Goal: Information Seeking & Learning: Learn about a topic

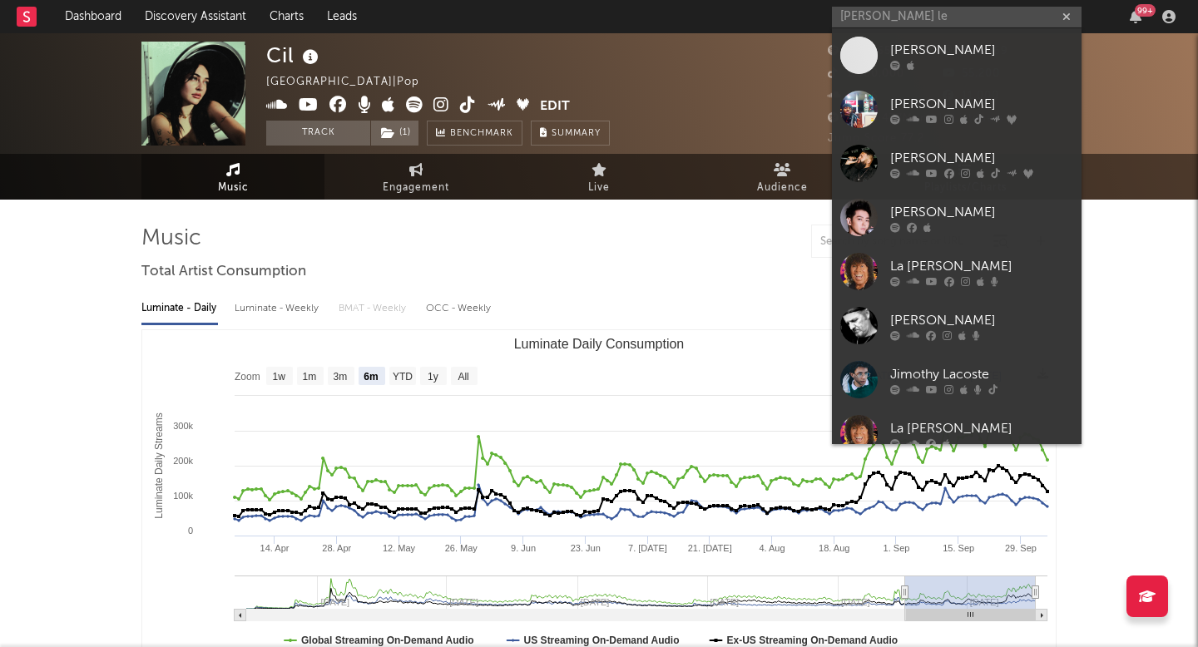
select select "6m"
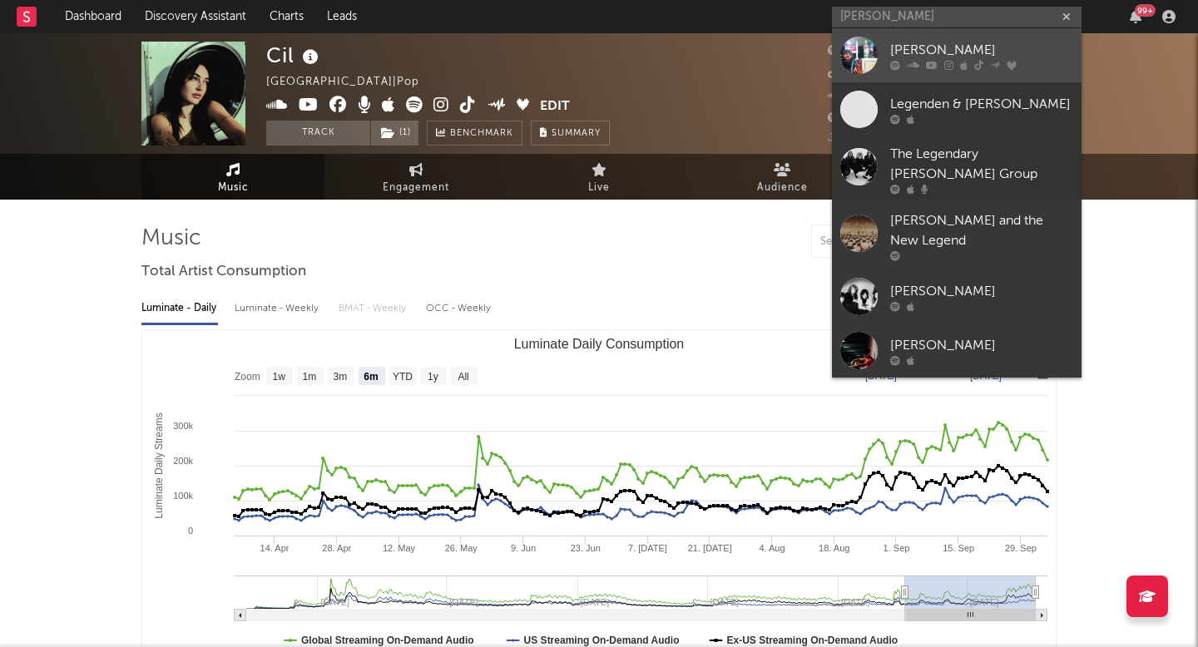
type input "[PERSON_NAME]"
click at [994, 52] on div "[PERSON_NAME]" at bounding box center [981, 50] width 183 height 20
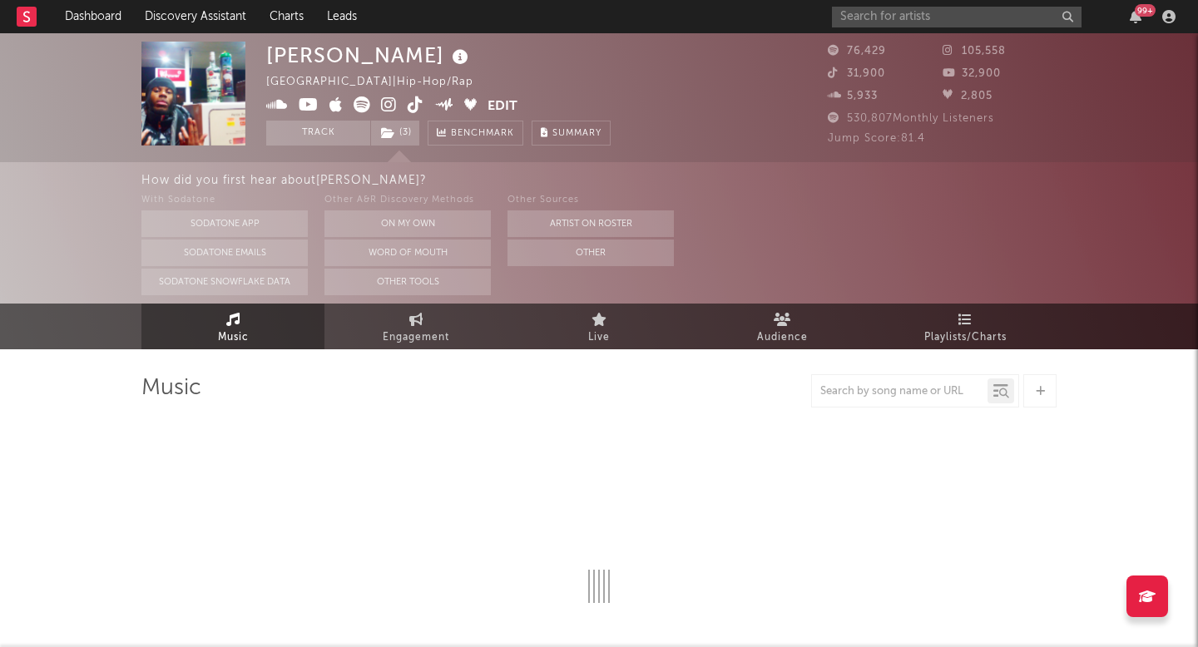
select select "6m"
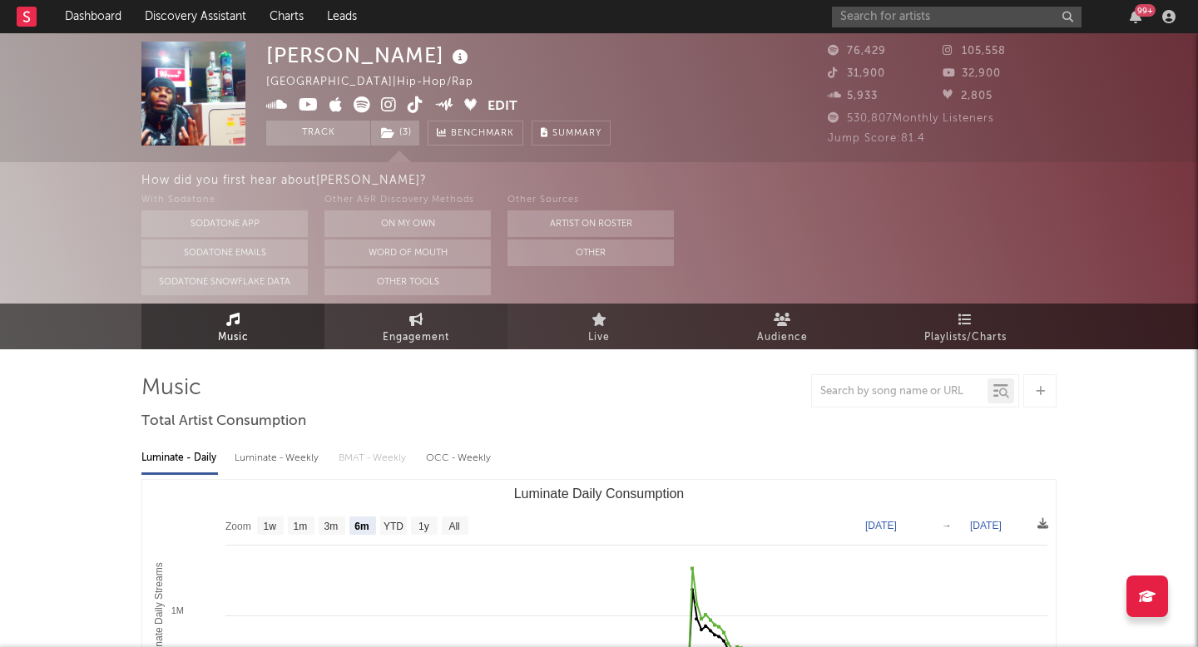
click at [400, 326] on link "Engagement" at bounding box center [416, 327] width 183 height 46
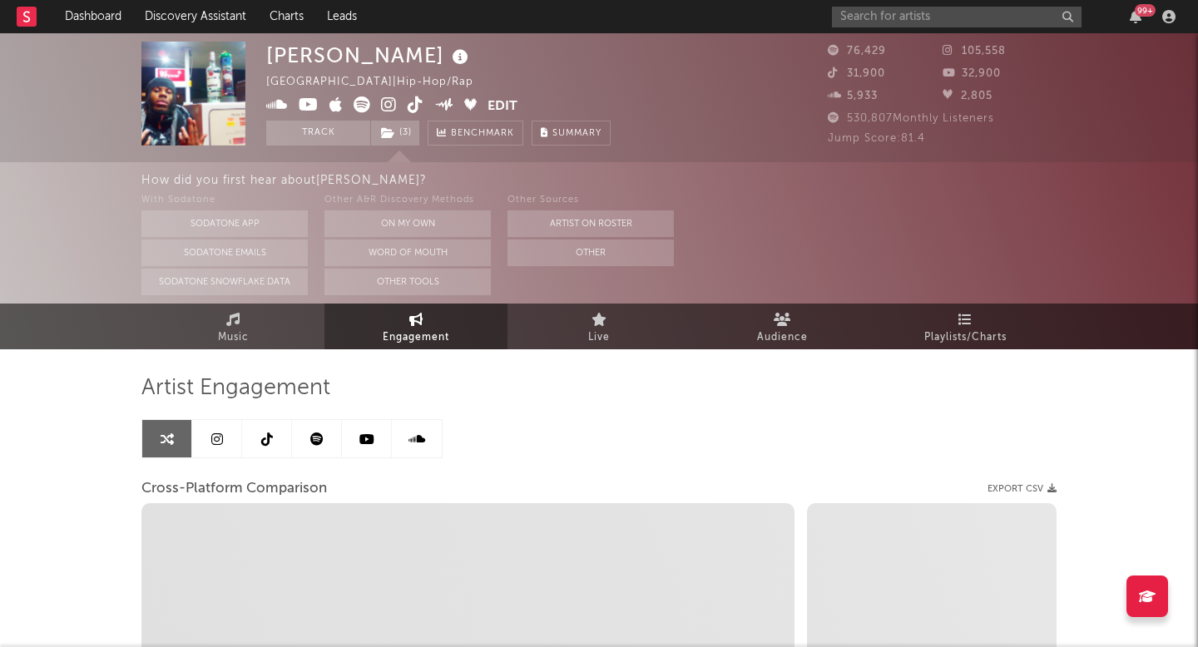
select select "1w"
select select "1m"
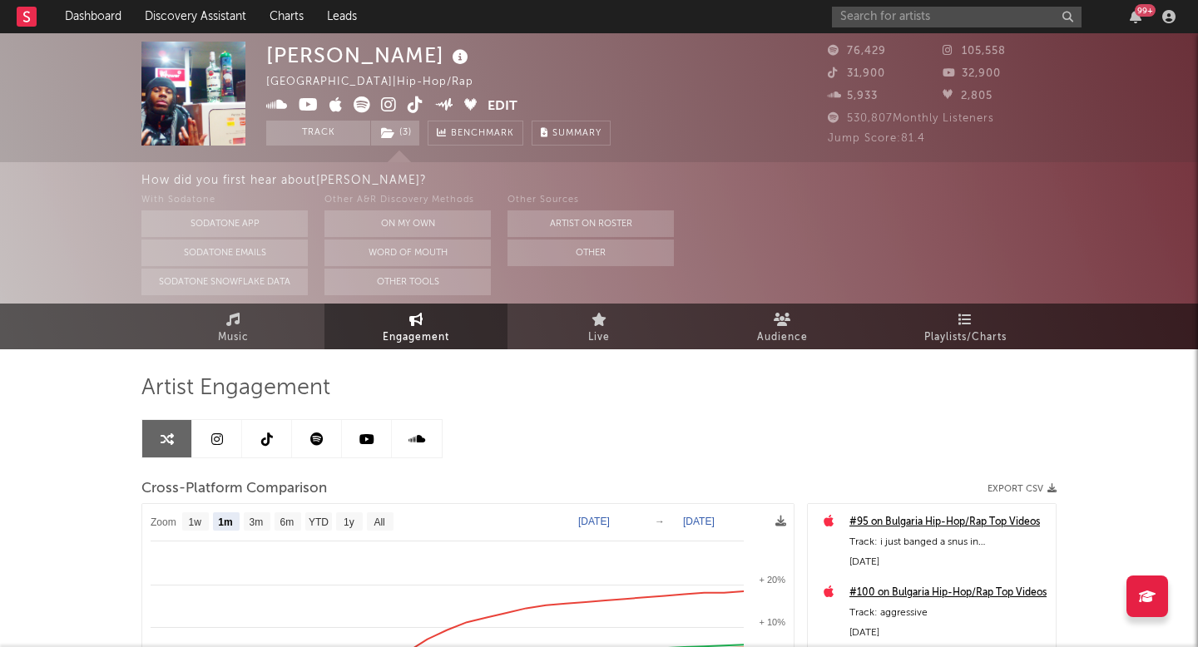
click at [392, 107] on icon at bounding box center [389, 105] width 16 height 17
click at [414, 107] on icon at bounding box center [416, 105] width 16 height 17
click at [413, 102] on icon at bounding box center [416, 105] width 16 height 17
click at [262, 333] on link "Music" at bounding box center [232, 327] width 183 height 46
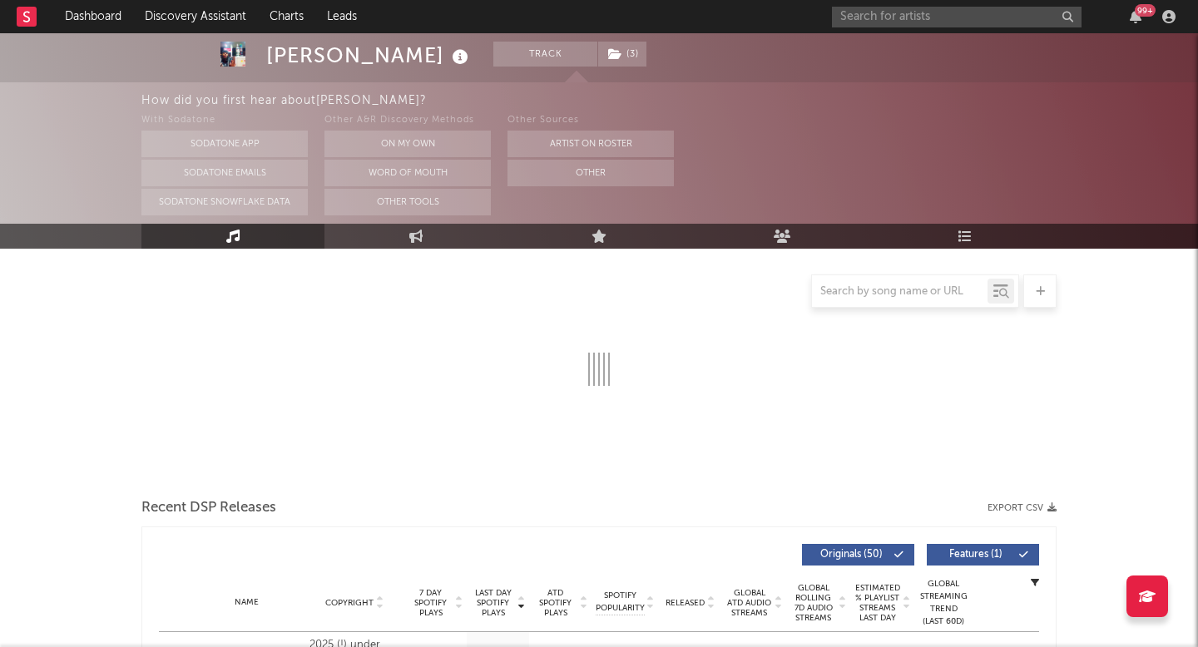
scroll to position [286, 0]
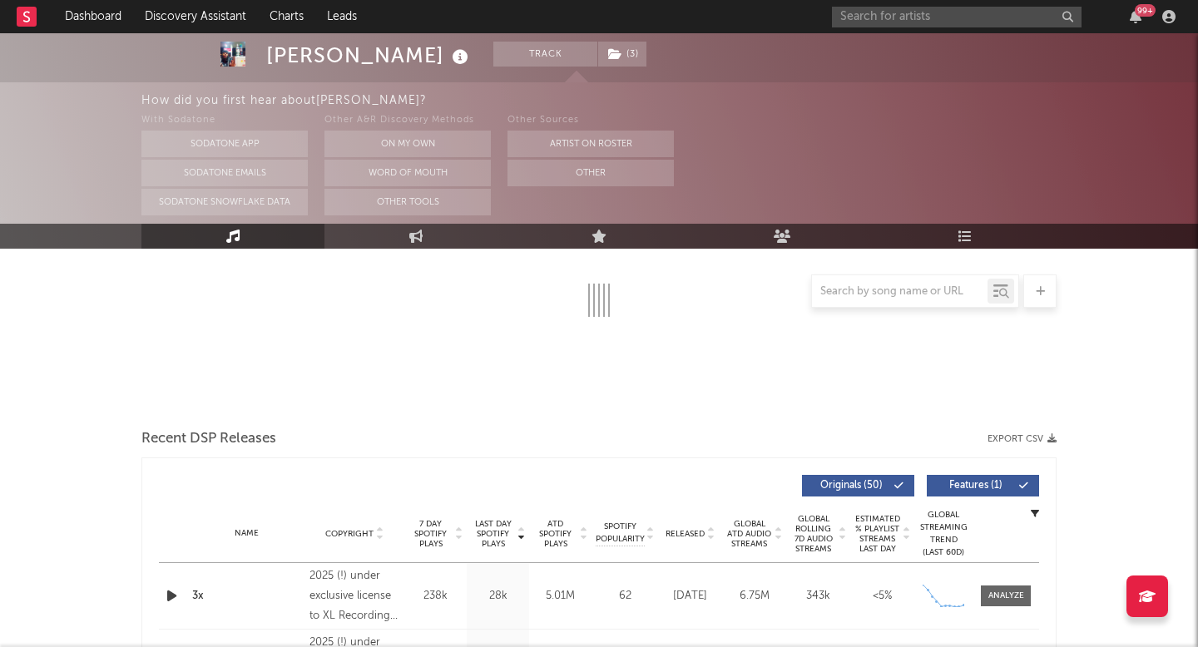
select select "6m"
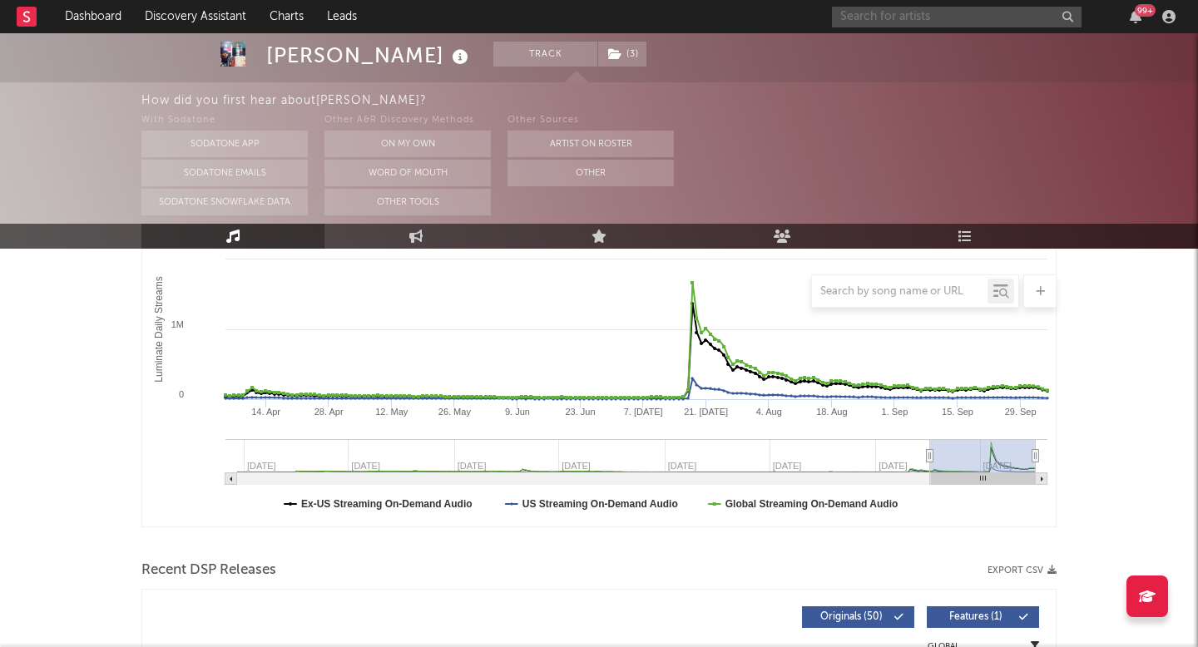
click at [913, 13] on input "text" at bounding box center [957, 17] width 250 height 21
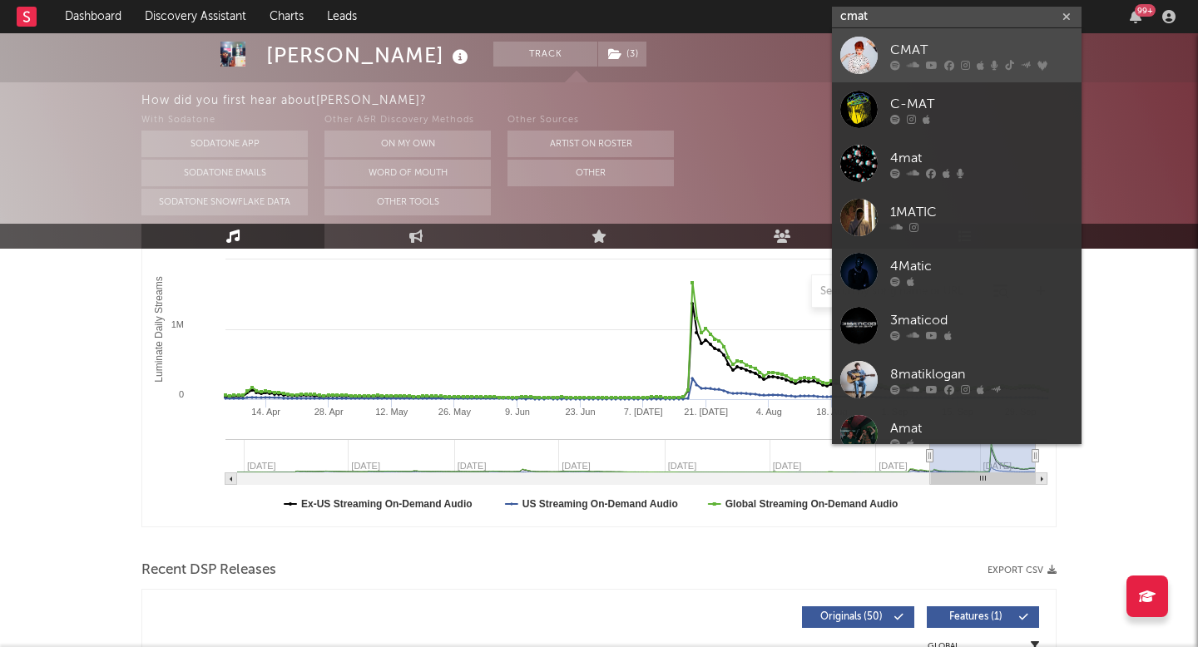
type input "cmat"
click at [939, 41] on div "CMAT" at bounding box center [981, 50] width 183 height 20
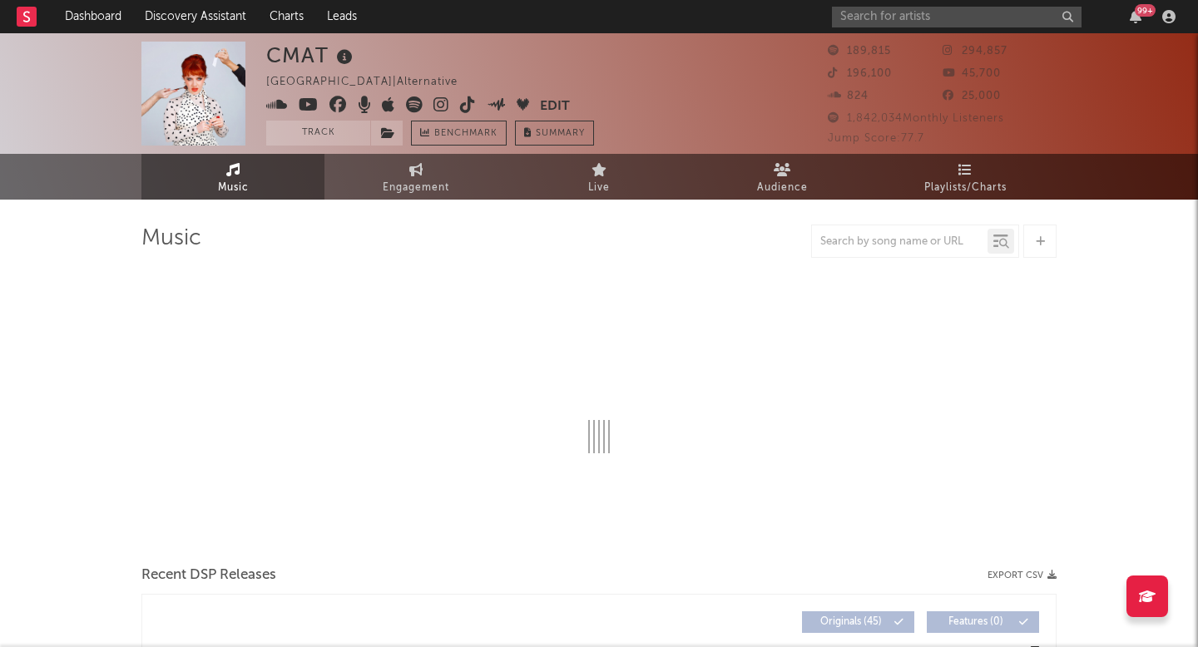
select select "6m"
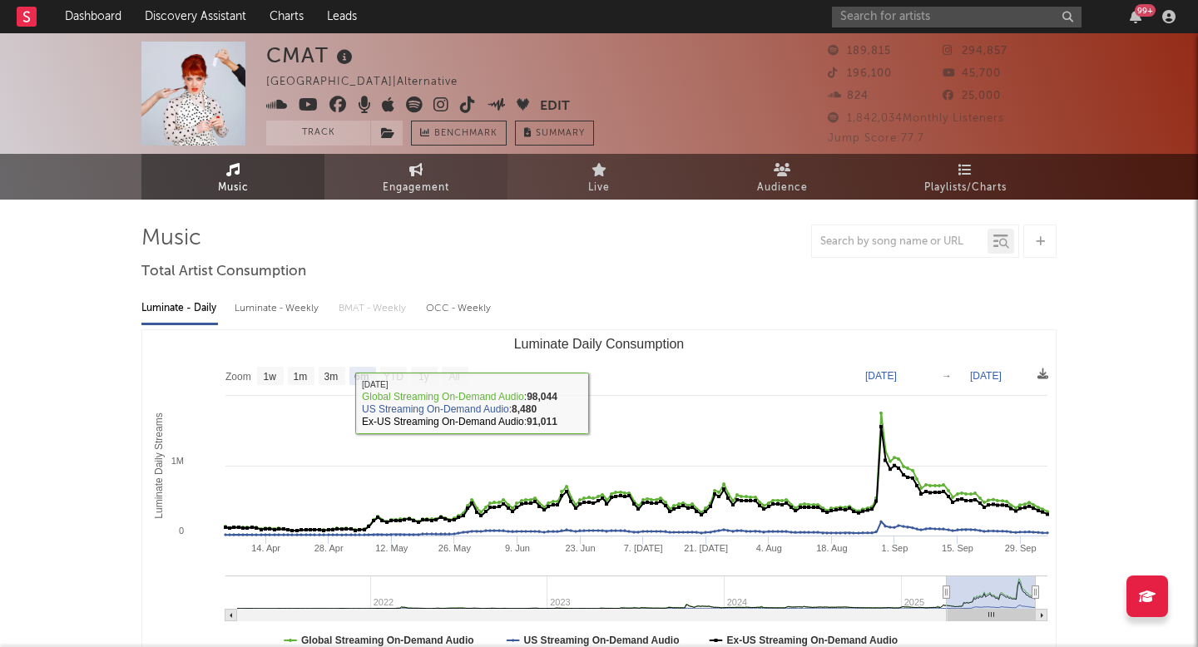
click at [404, 166] on link "Engagement" at bounding box center [416, 177] width 183 height 46
select select "1w"
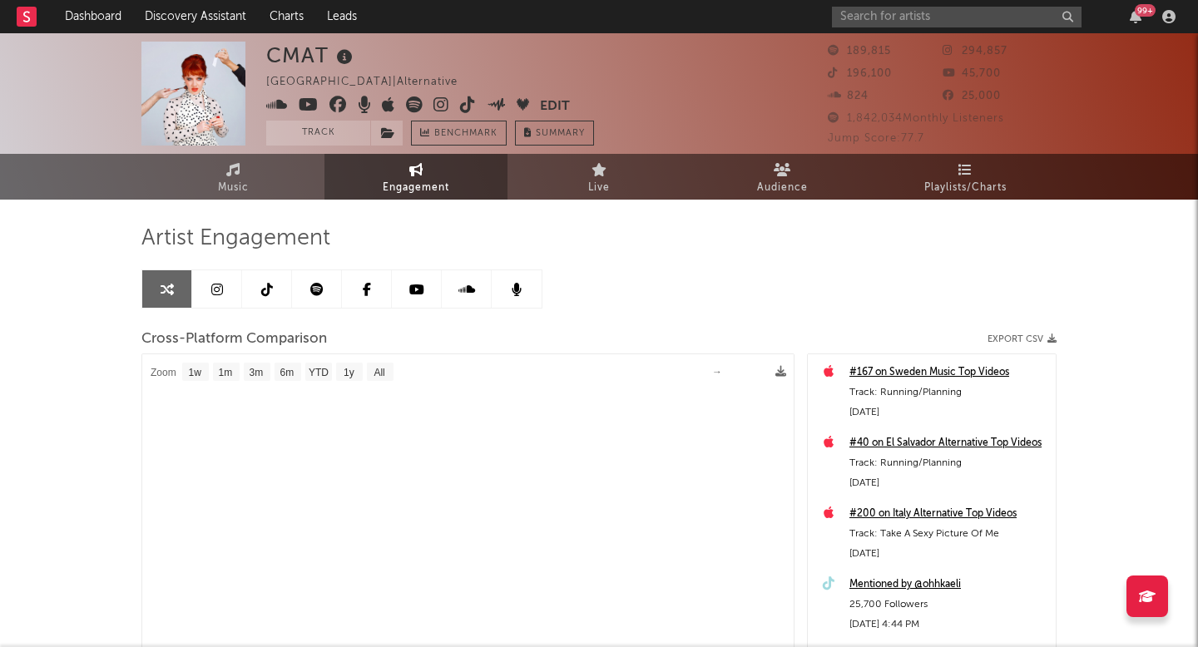
select select "1m"
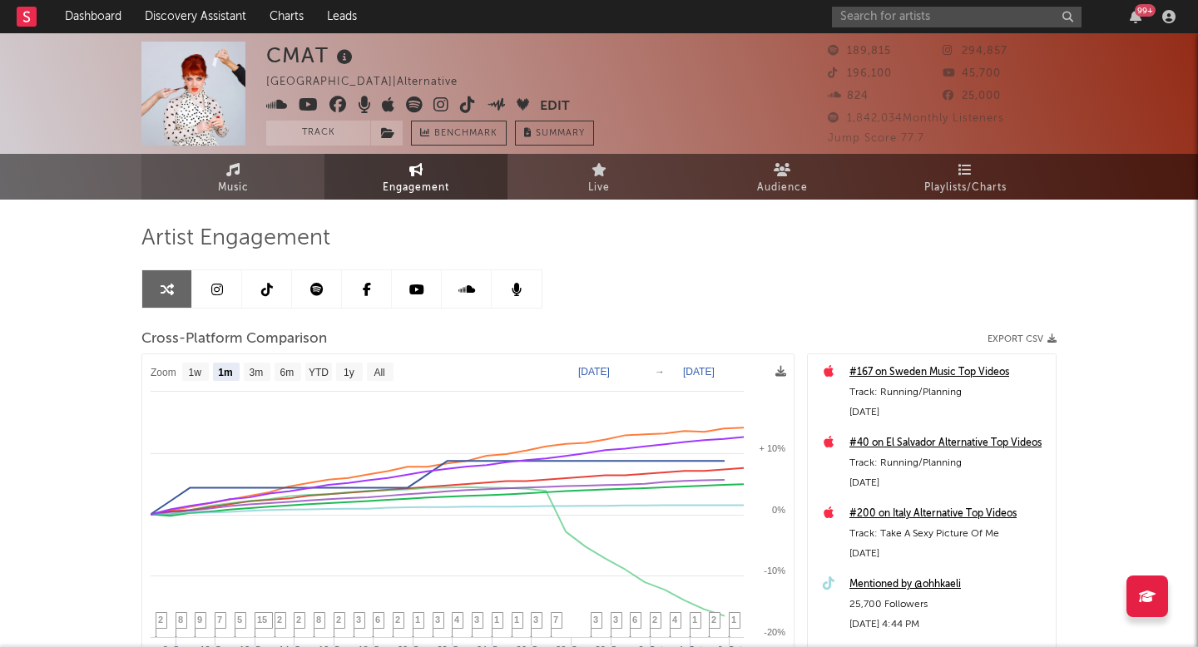
click at [217, 169] on link "Music" at bounding box center [232, 177] width 183 height 46
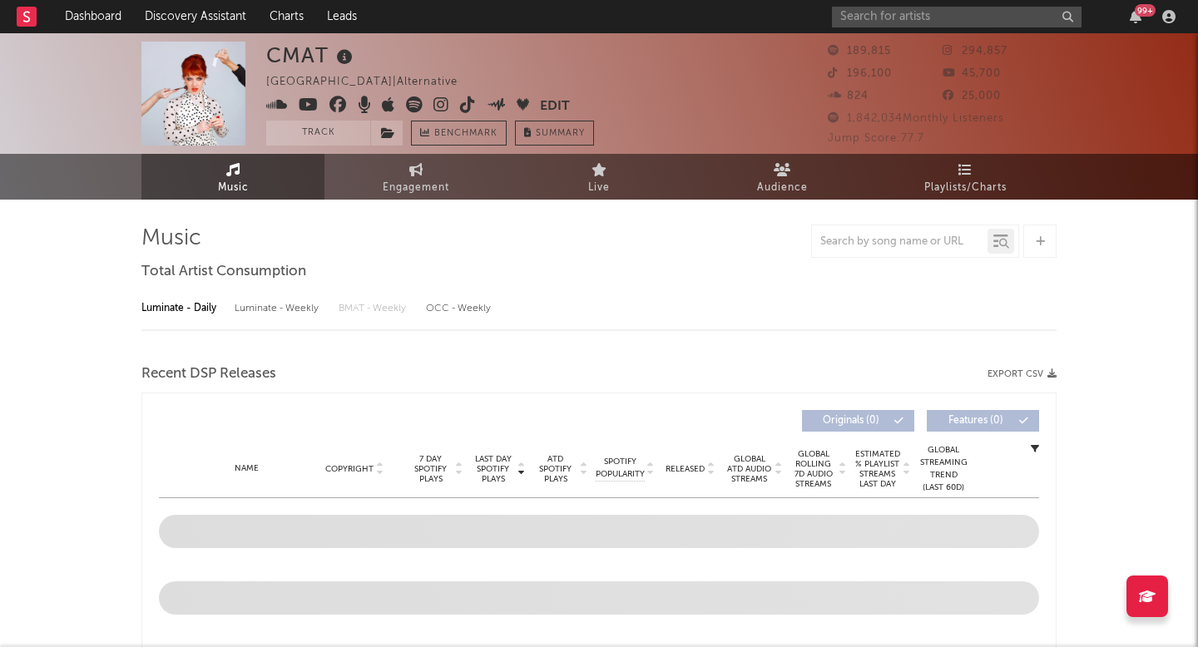
select select "6m"
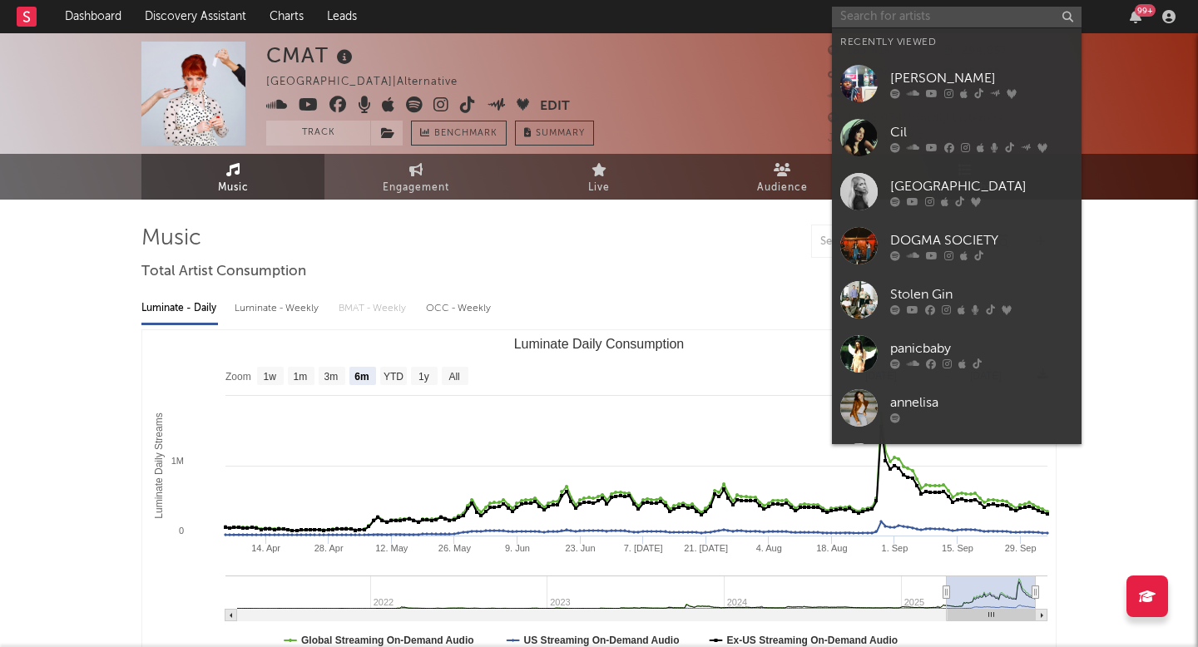
click at [900, 24] on input "text" at bounding box center [957, 17] width 250 height 21
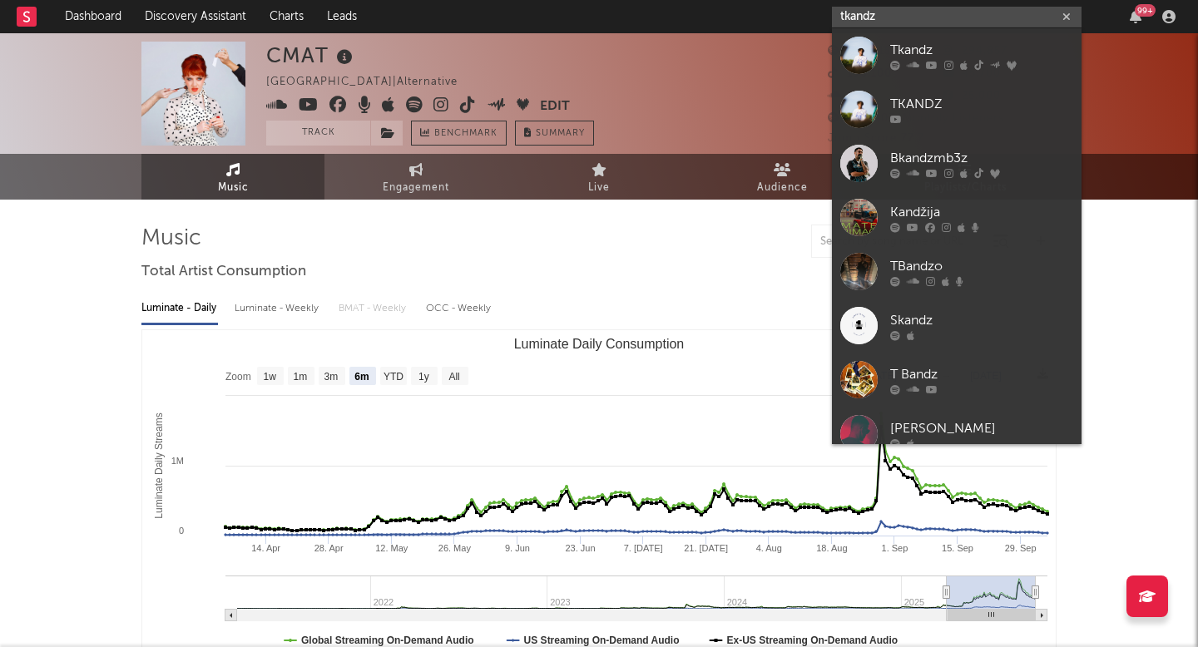
type input "tkandz"
click at [950, 62] on icon at bounding box center [949, 65] width 9 height 10
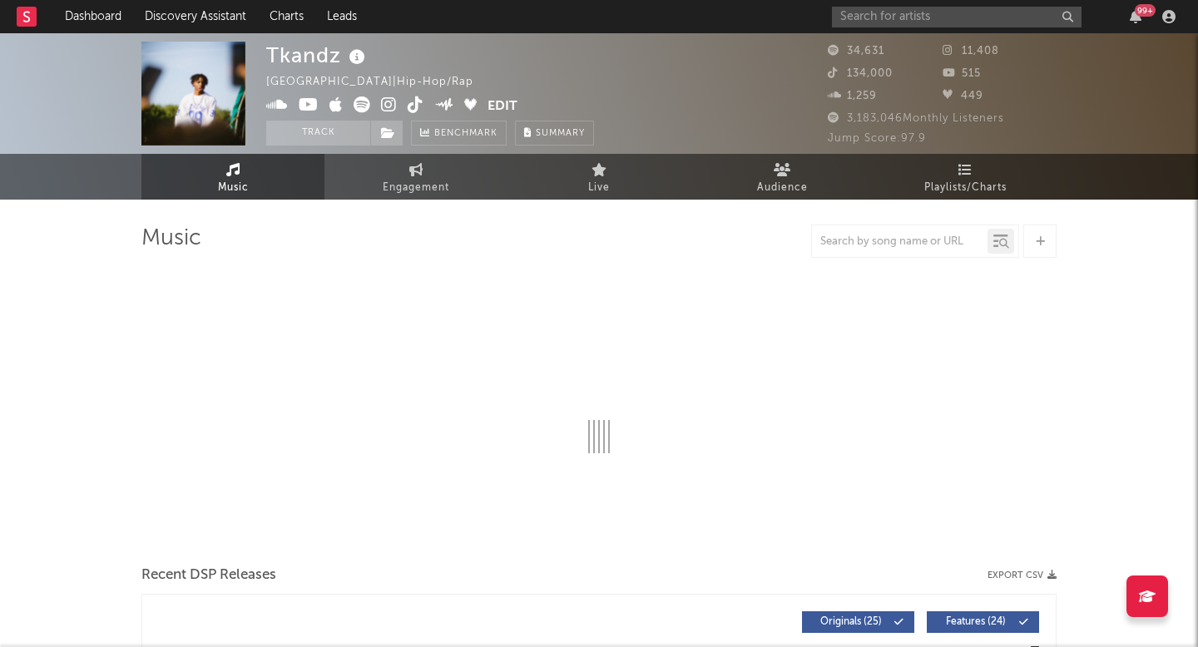
select select "6m"
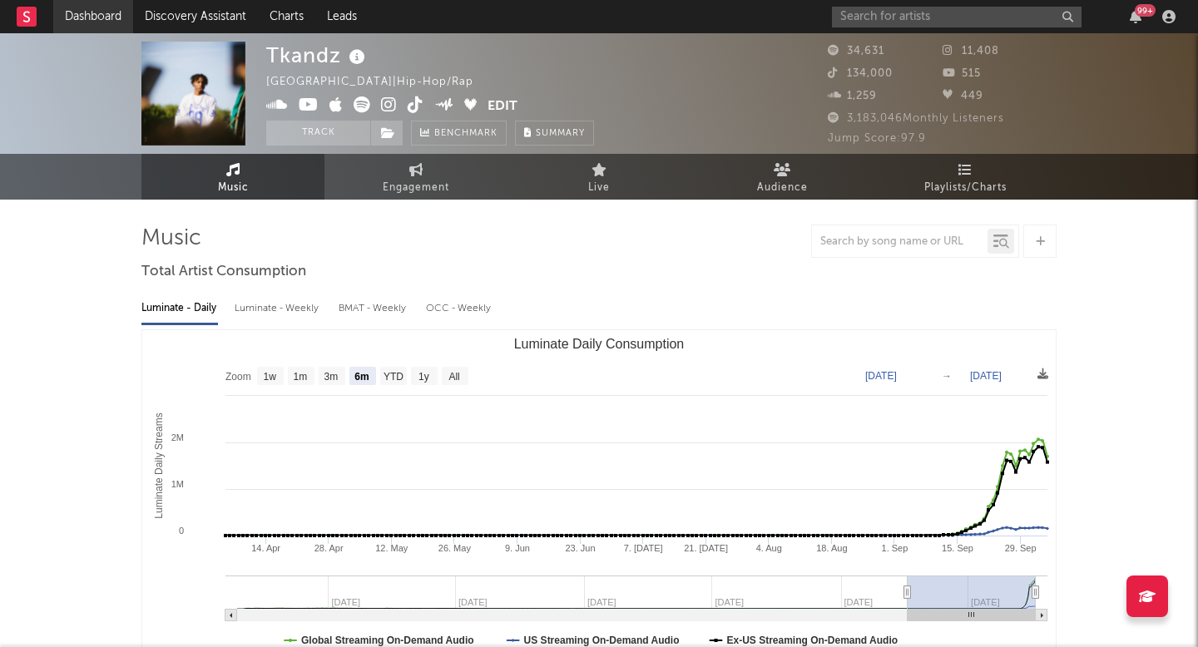
click at [112, 17] on link "Dashboard" at bounding box center [93, 16] width 80 height 33
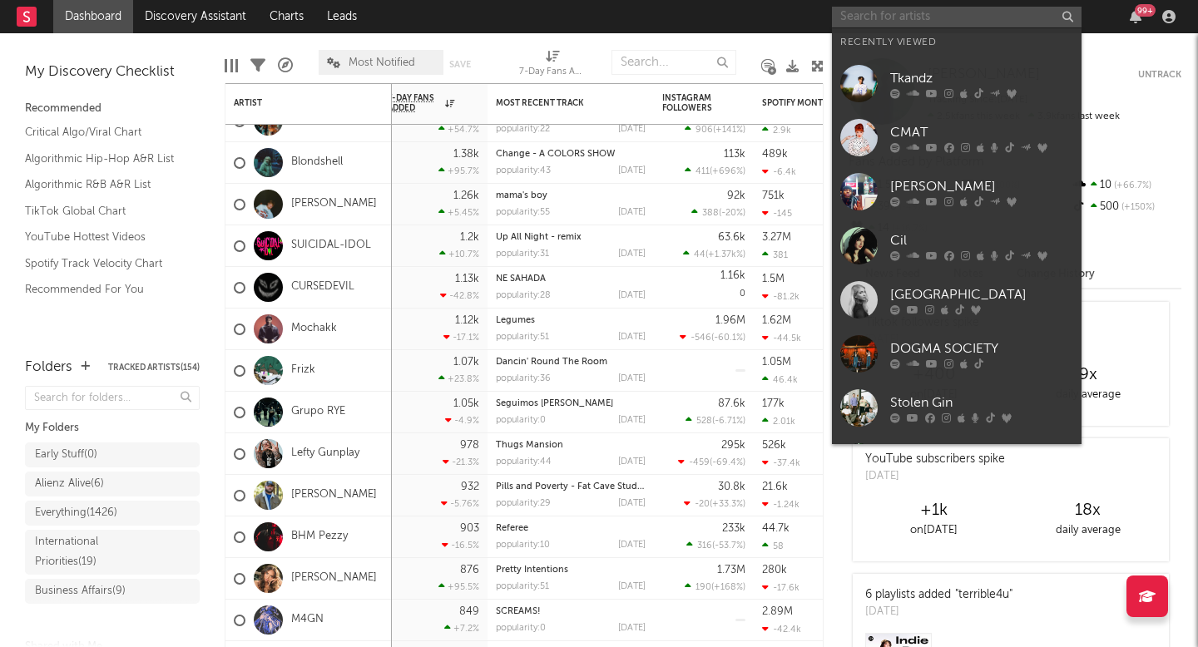
click at [903, 18] on input "text" at bounding box center [957, 17] width 250 height 21
